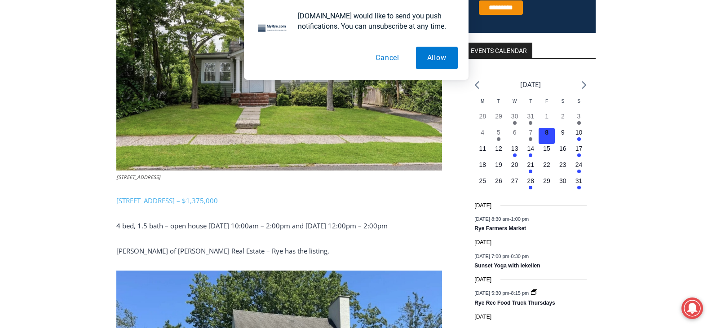
scroll to position [314, 0]
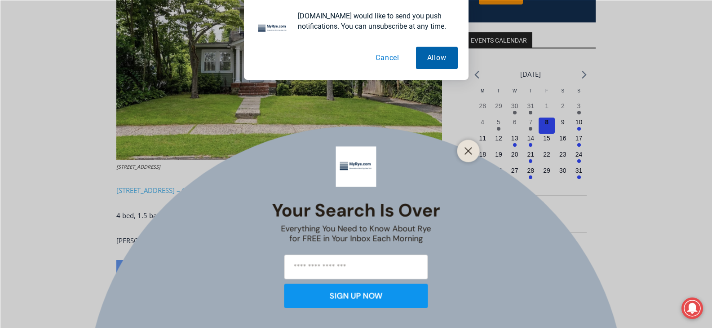
click at [430, 55] on button "Allow" at bounding box center [437, 58] width 42 height 22
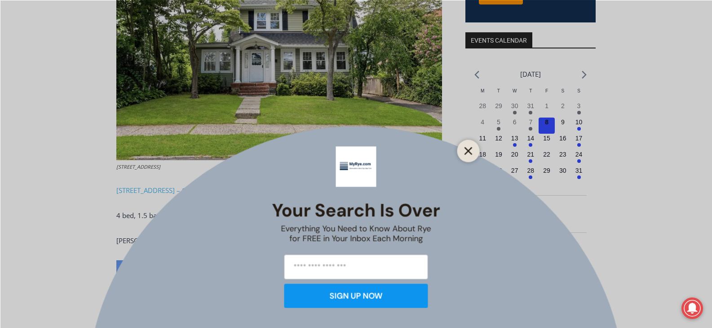
click at [467, 153] on icon "Close" at bounding box center [468, 151] width 8 height 8
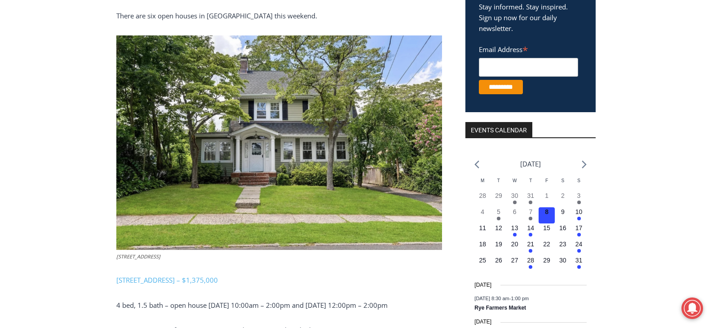
scroll to position [0, 0]
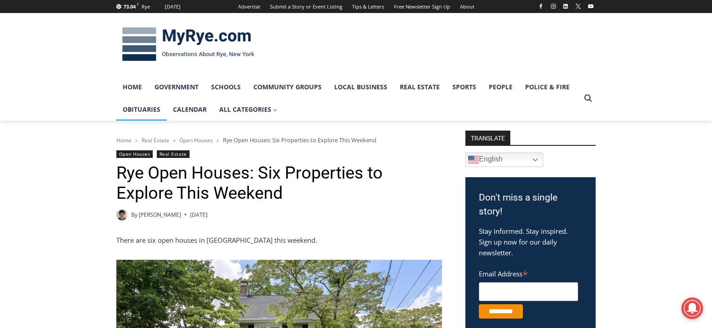
click at [147, 106] on link "Obituaries" at bounding box center [141, 109] width 50 height 22
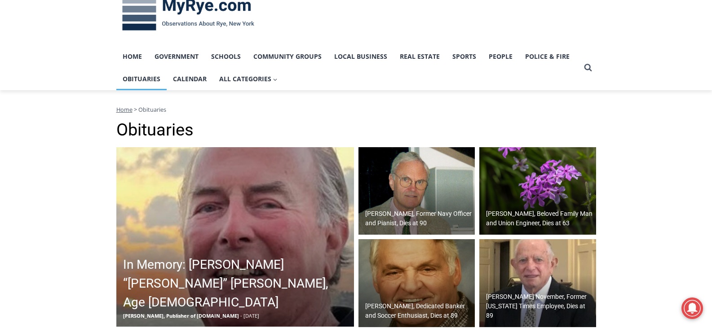
scroll to position [90, 0]
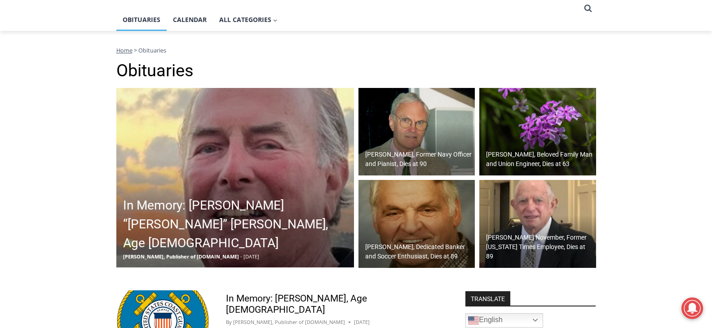
click at [268, 238] on h2 "In Memory: [PERSON_NAME] “[PERSON_NAME]” [PERSON_NAME], Age [DEMOGRAPHIC_DATA]" at bounding box center [237, 224] width 229 height 57
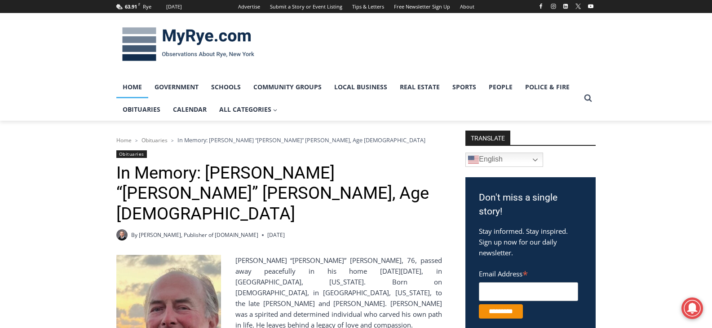
click at [134, 88] on link "Home" at bounding box center [132, 87] width 32 height 22
